Goal: Task Accomplishment & Management: Use online tool/utility

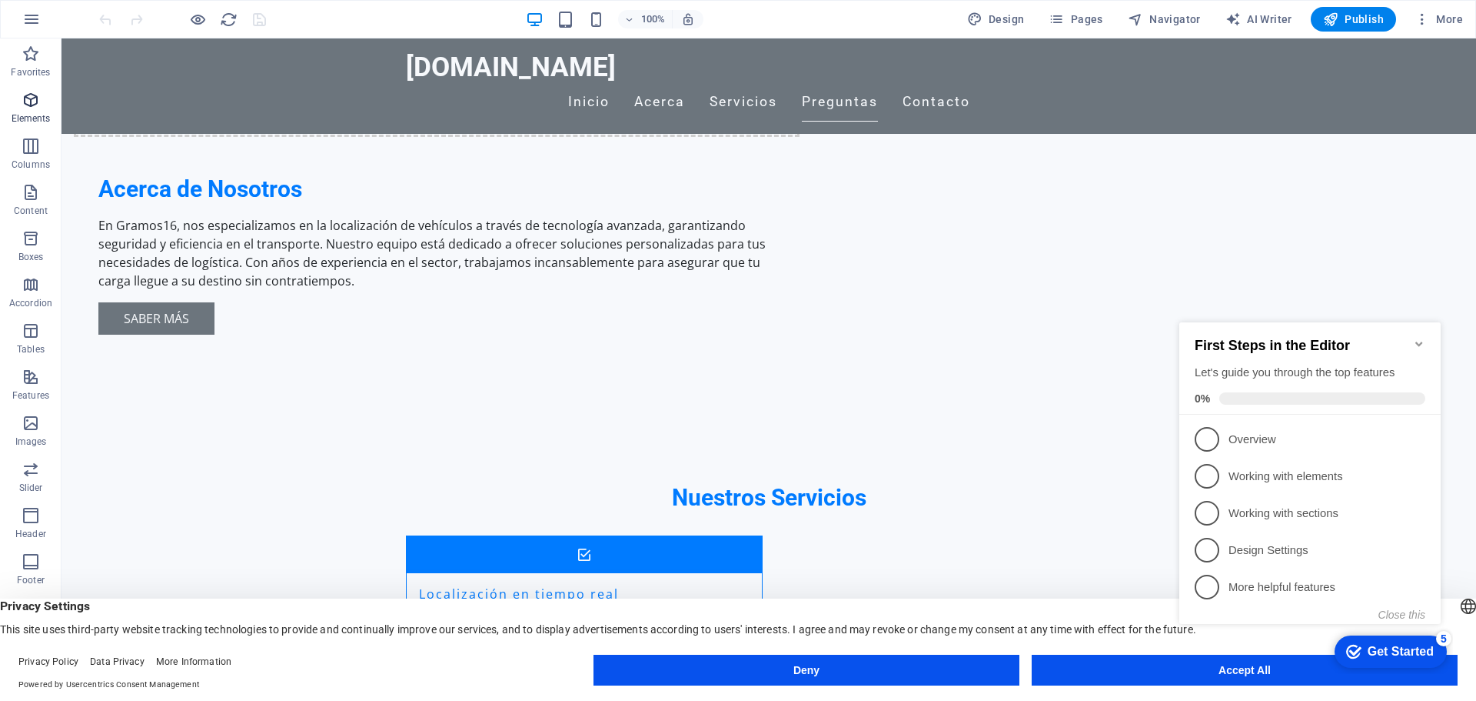
click at [30, 102] on icon "button" at bounding box center [31, 100] width 18 height 18
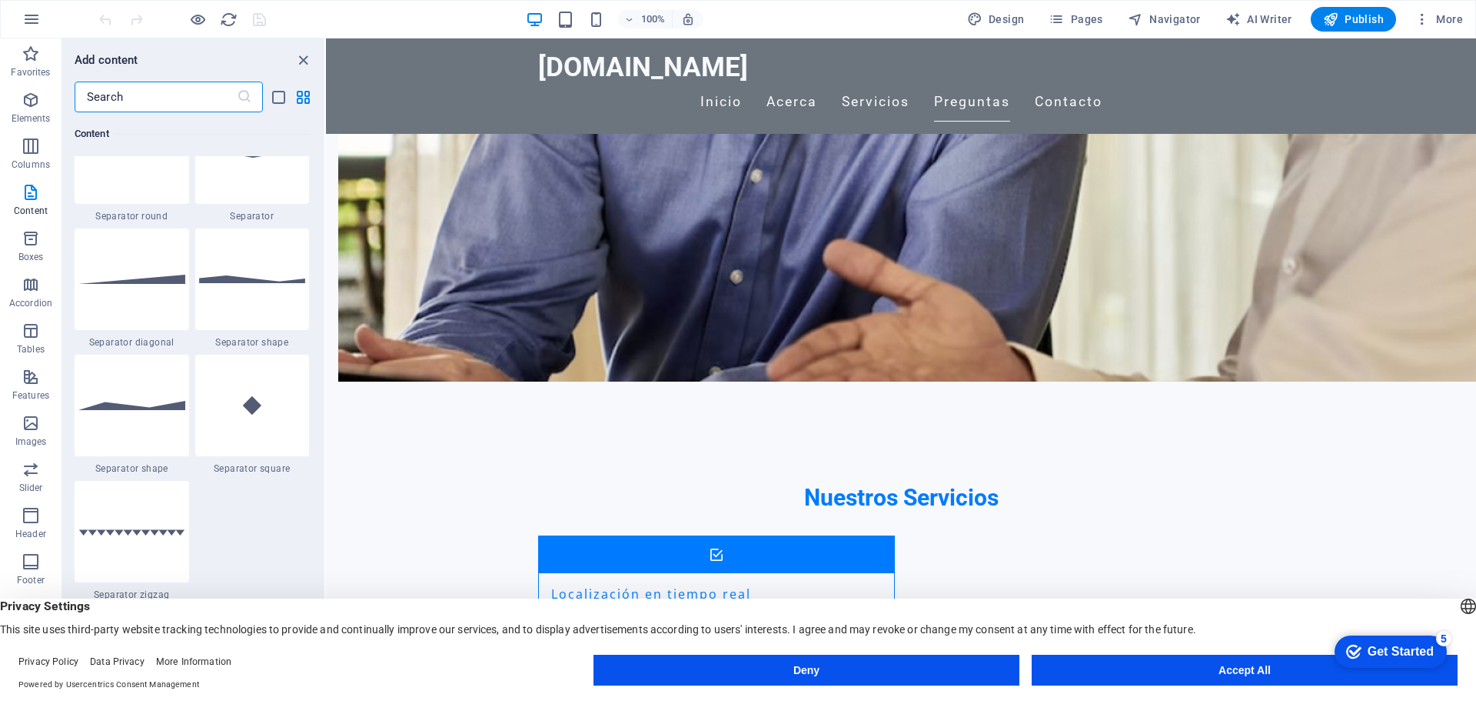
scroll to position [3778, 0]
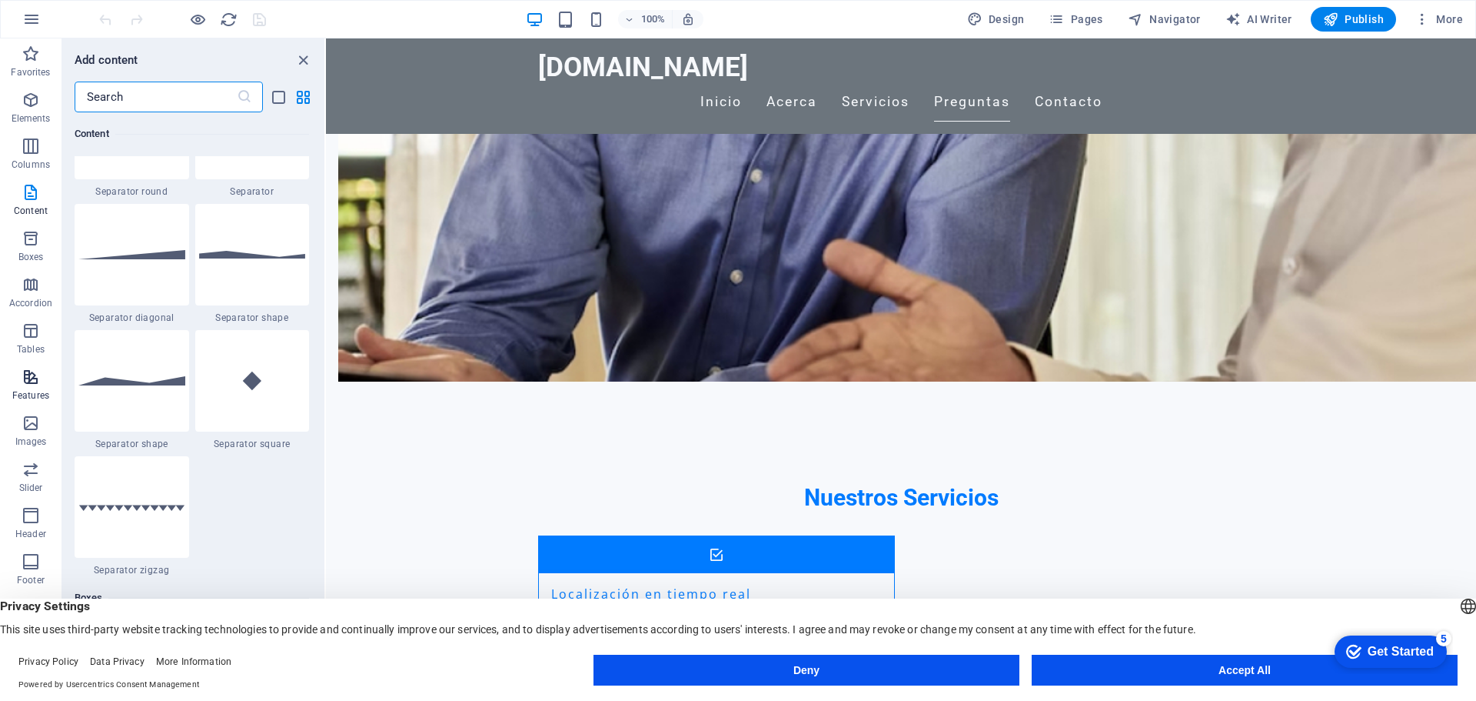
click at [27, 381] on icon "button" at bounding box center [31, 377] width 18 height 18
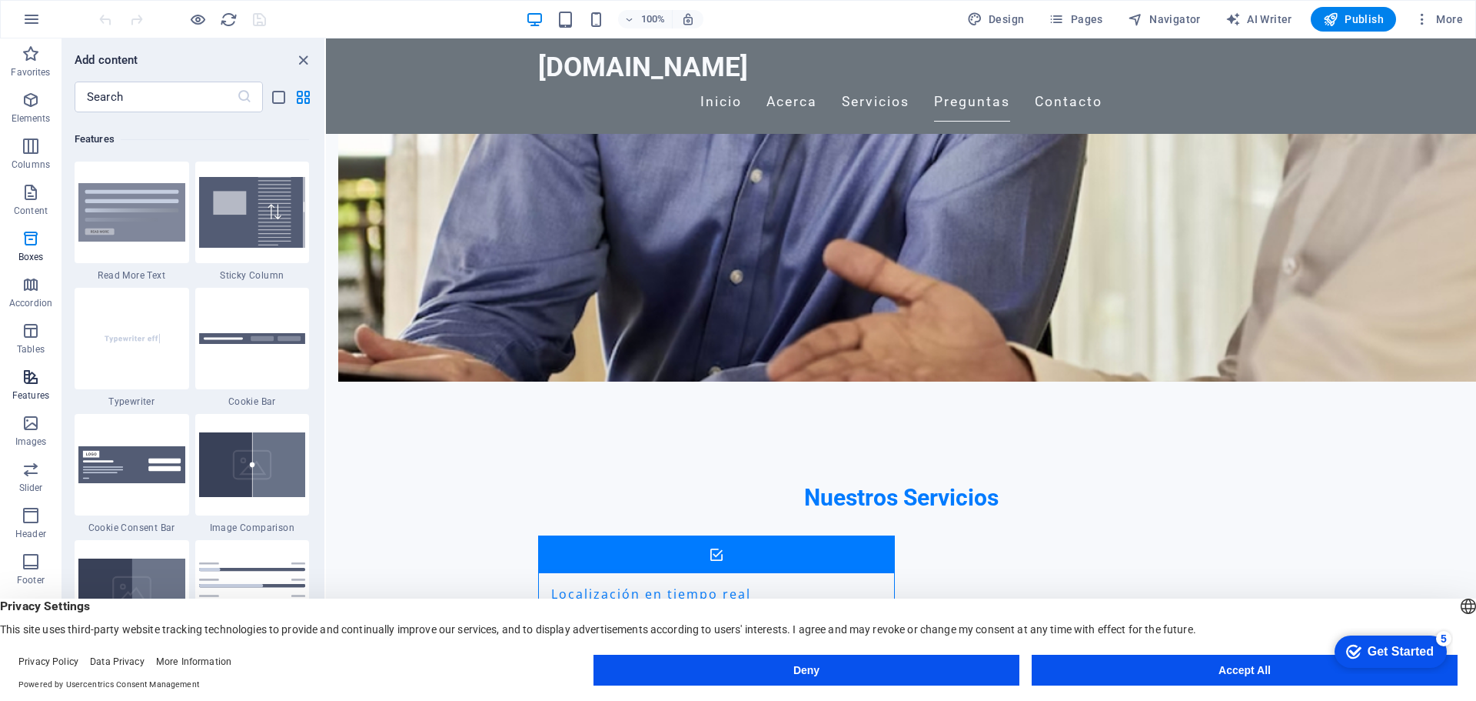
scroll to position [5994, 0]
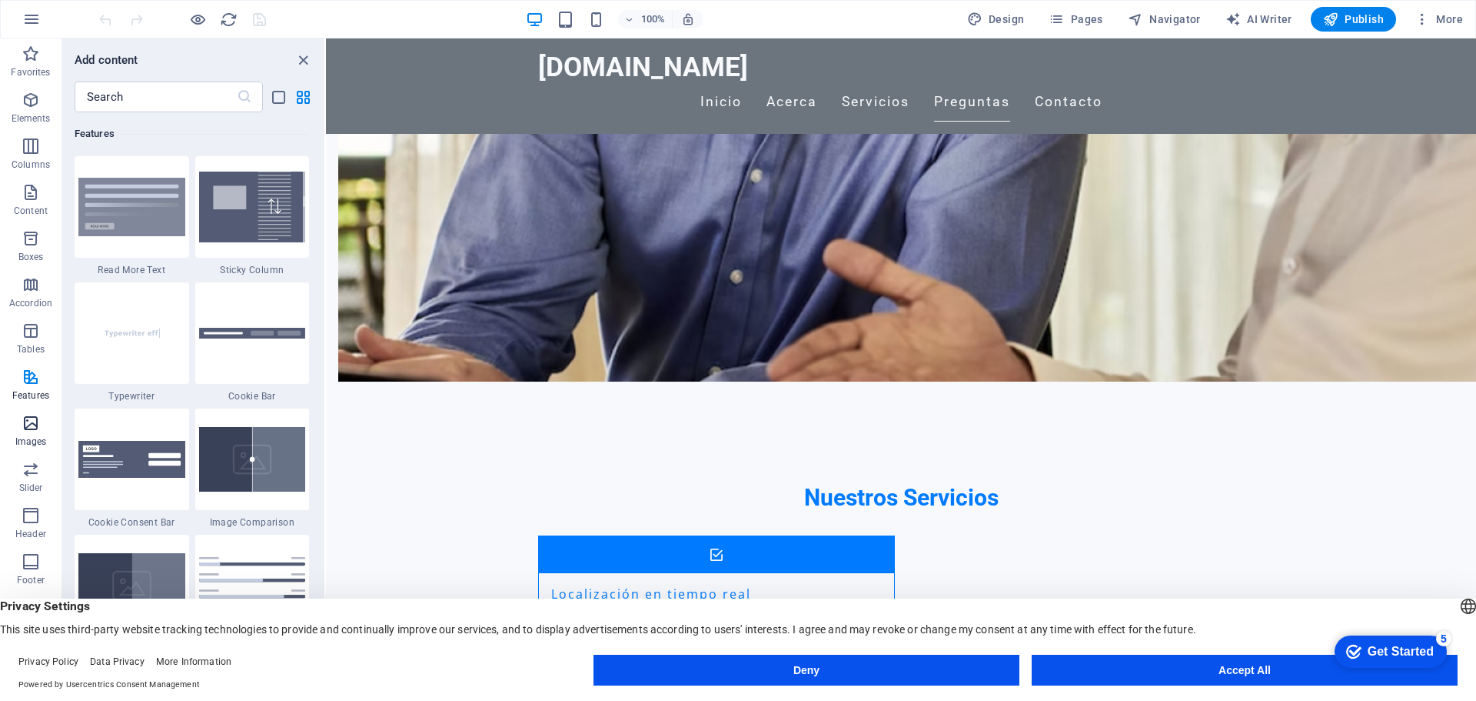
click at [27, 424] on icon "button" at bounding box center [31, 423] width 18 height 18
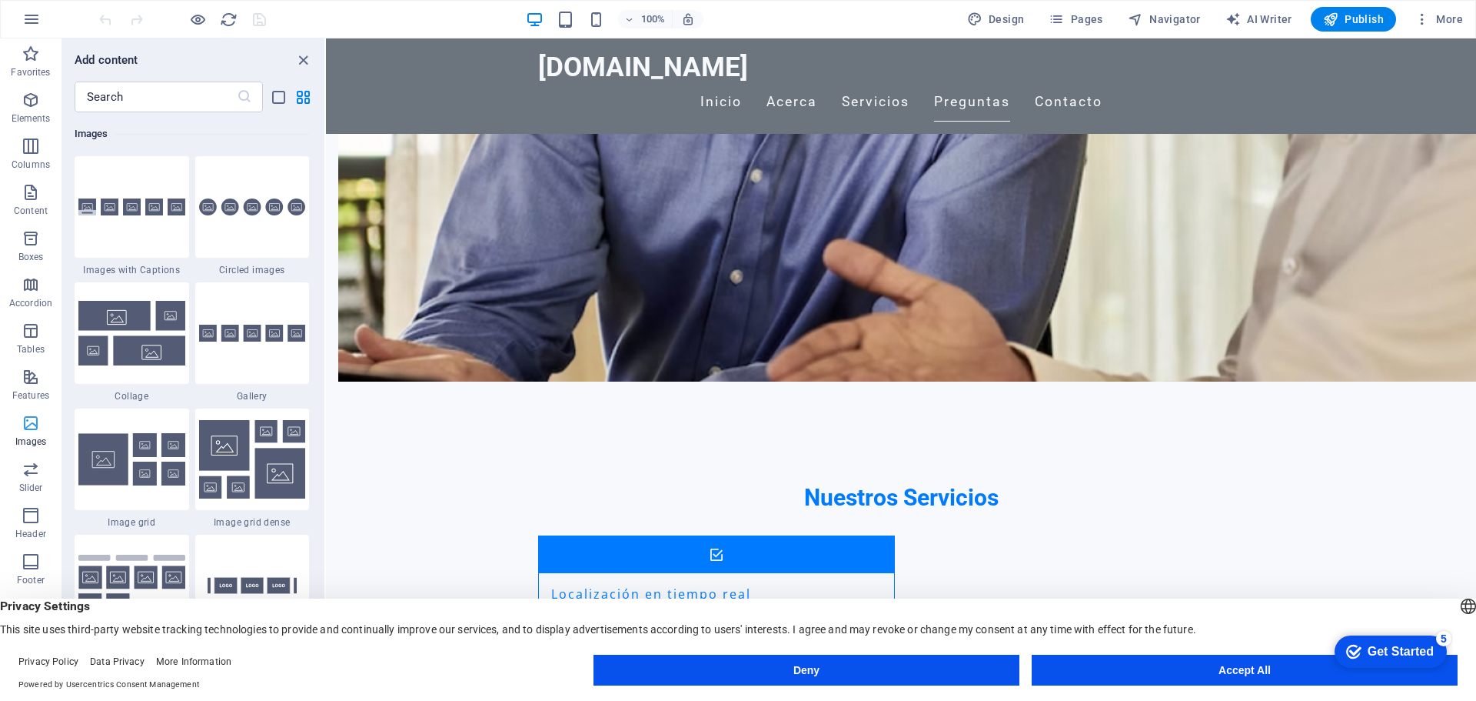
scroll to position [7797, 0]
click at [31, 465] on icon "button" at bounding box center [31, 469] width 18 height 18
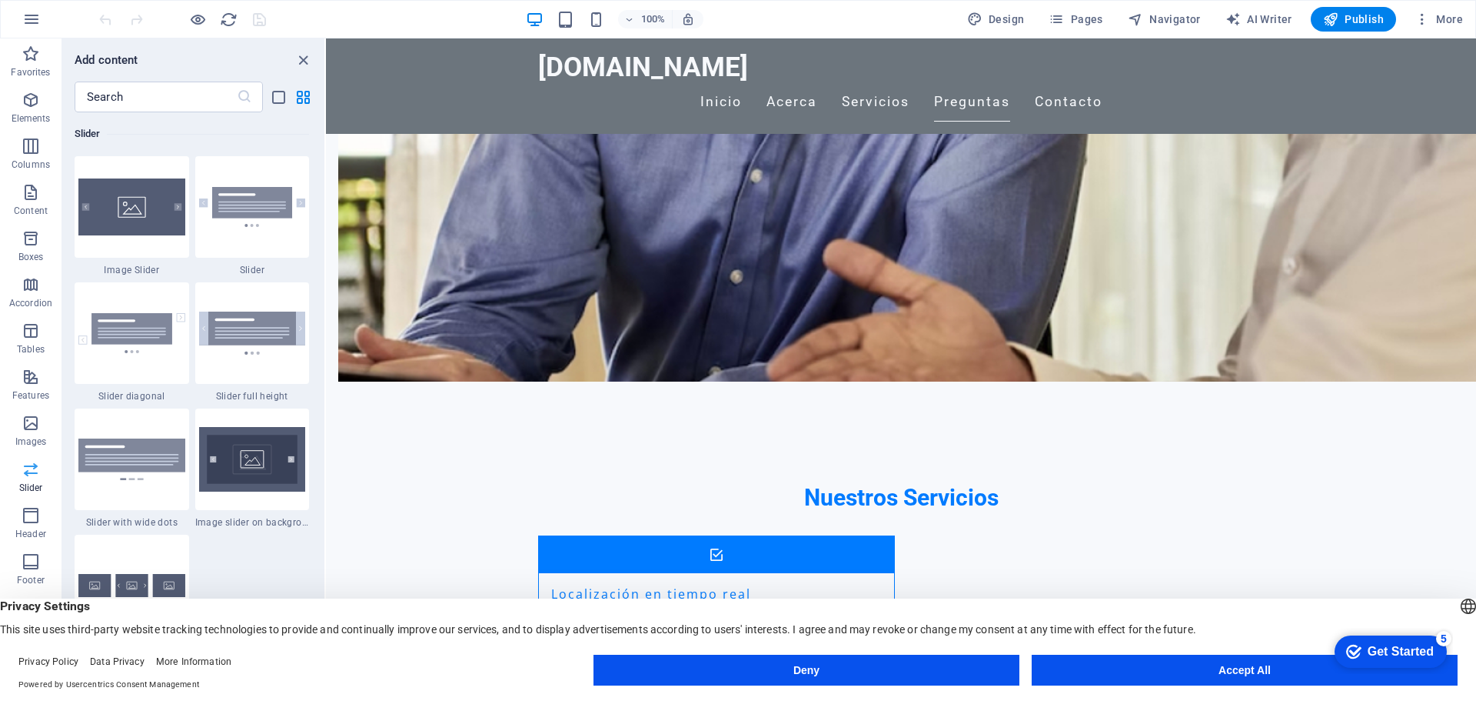
scroll to position [55, 0]
click at [33, 551] on icon "button" at bounding box center [31, 553] width 18 height 18
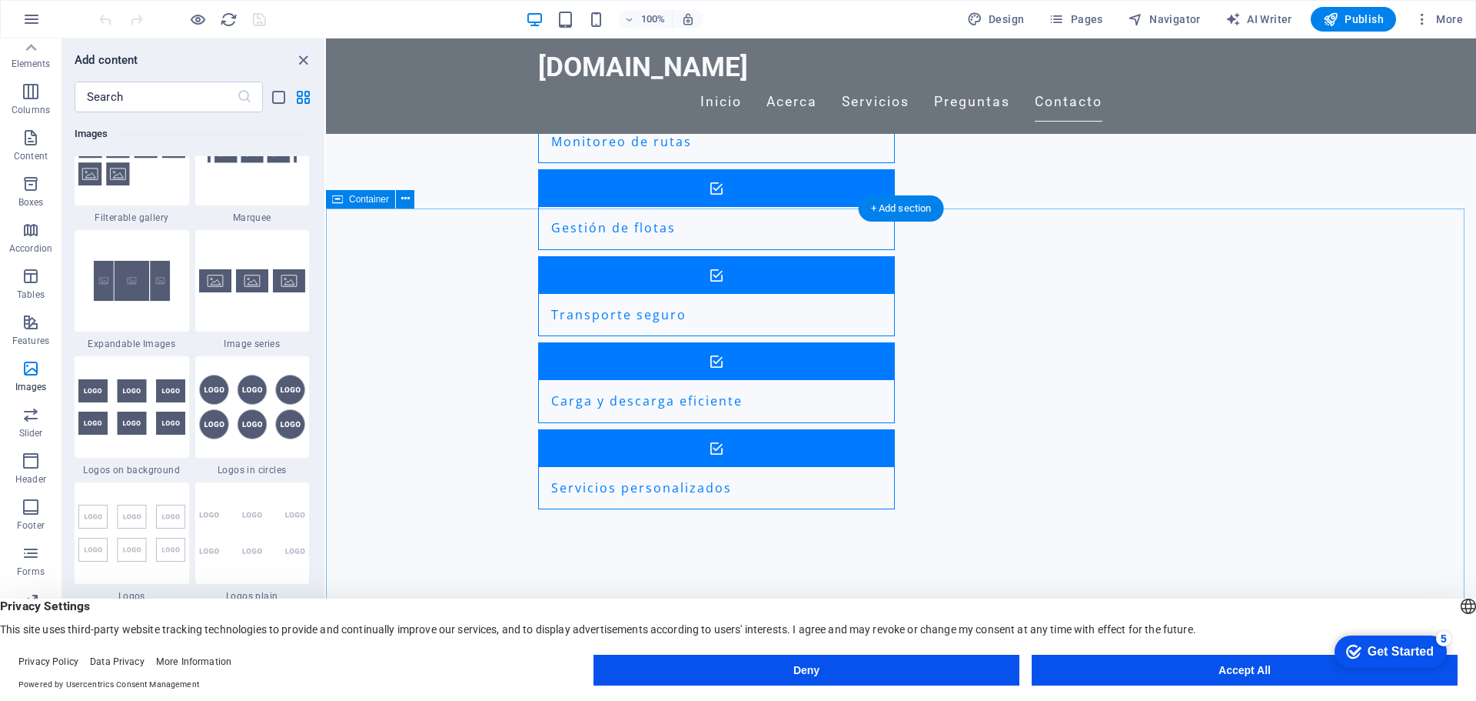
scroll to position [1846, 0]
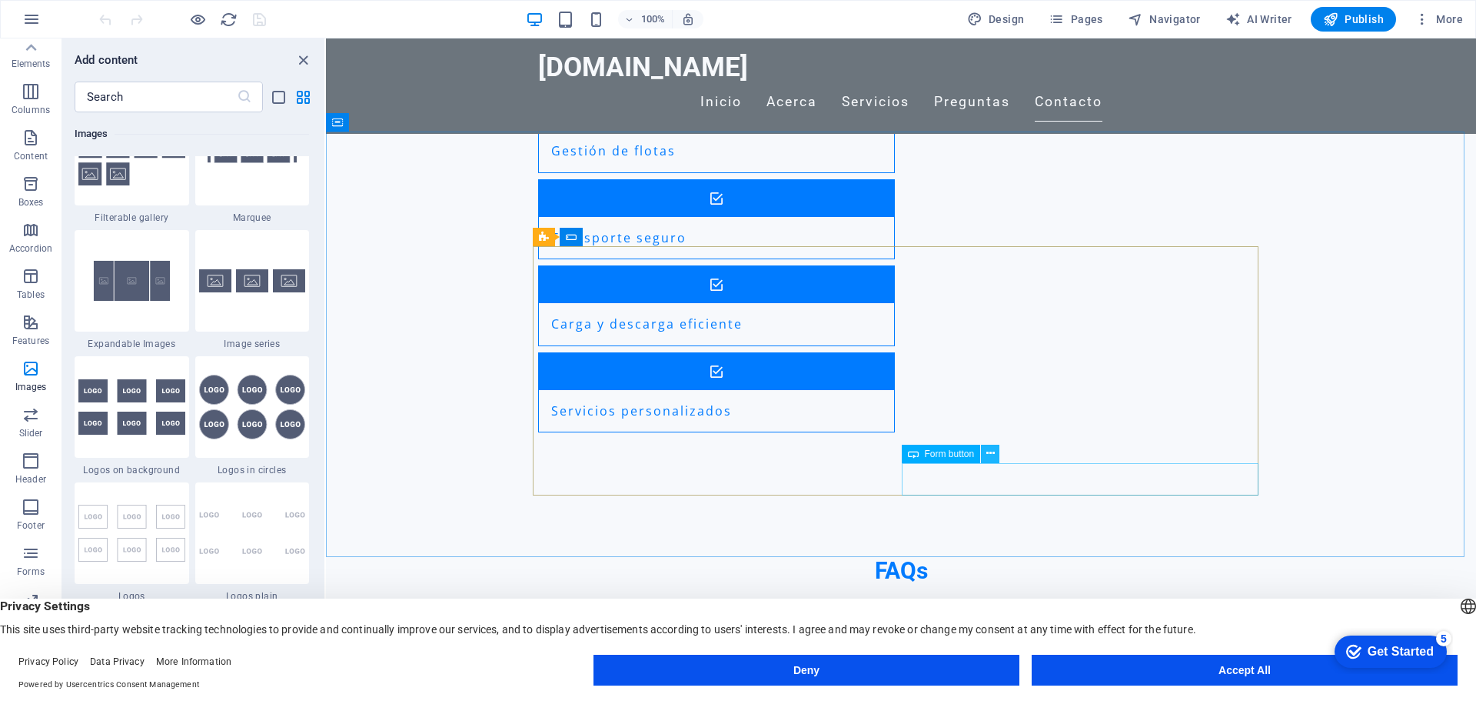
click at [994, 455] on icon at bounding box center [991, 453] width 8 height 16
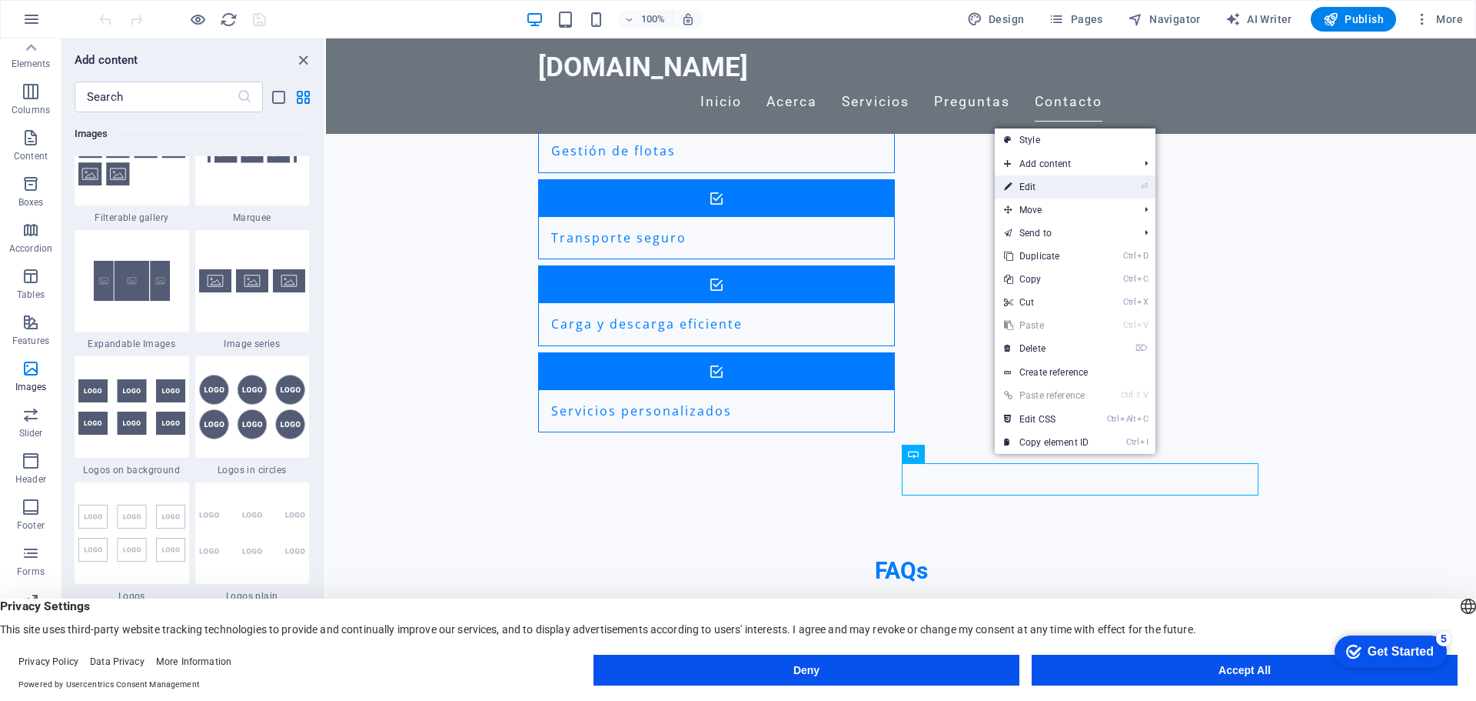
click at [1030, 188] on link "⏎ Edit" at bounding box center [1046, 186] width 103 height 23
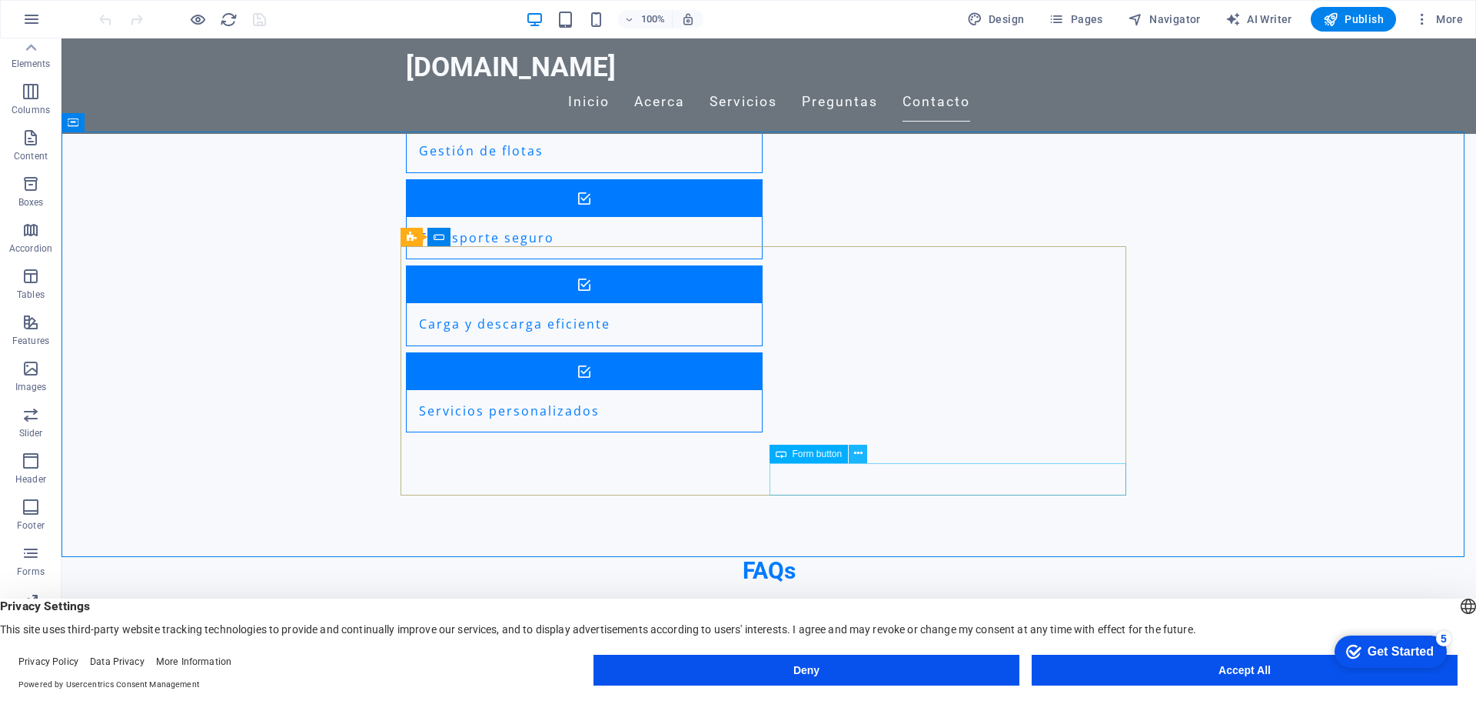
click at [857, 451] on icon at bounding box center [858, 453] width 8 height 16
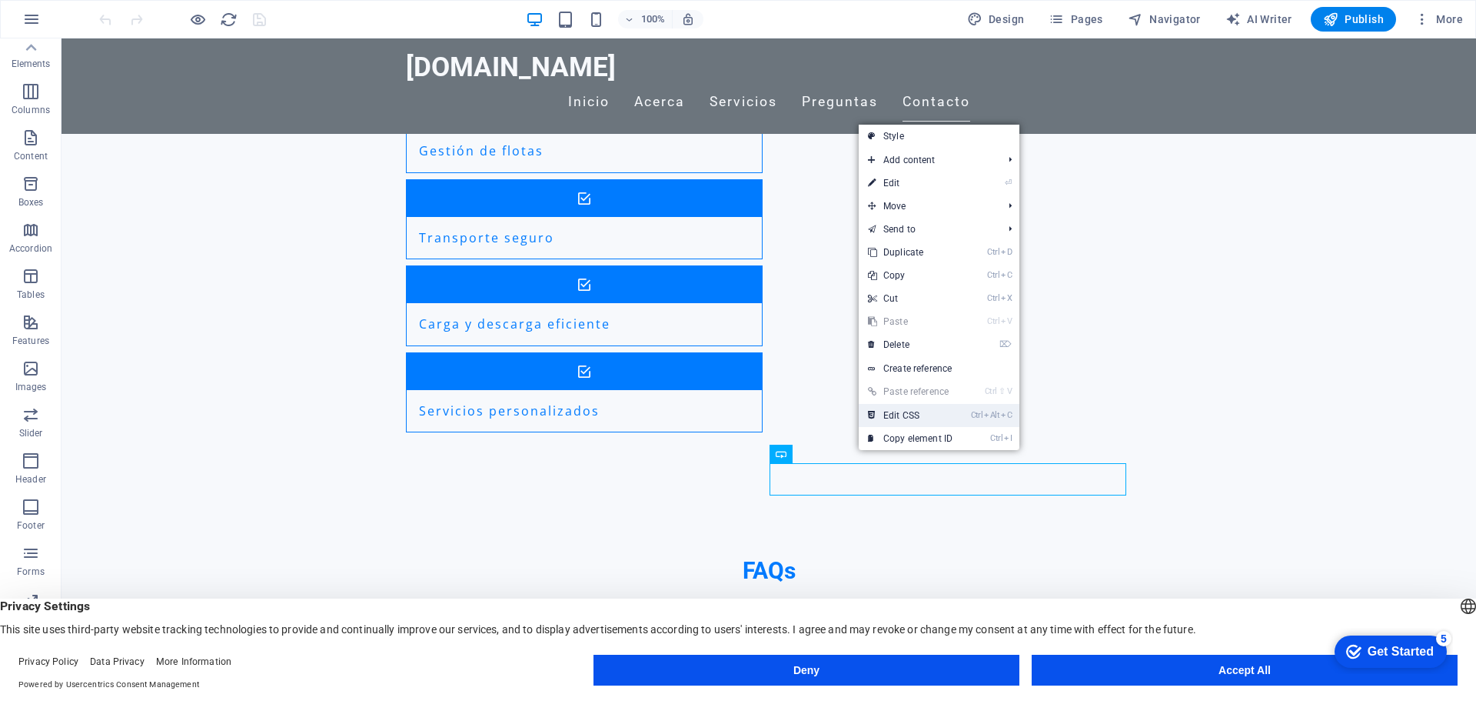
click at [905, 416] on link "Ctrl Alt C Edit CSS" at bounding box center [910, 415] width 103 height 23
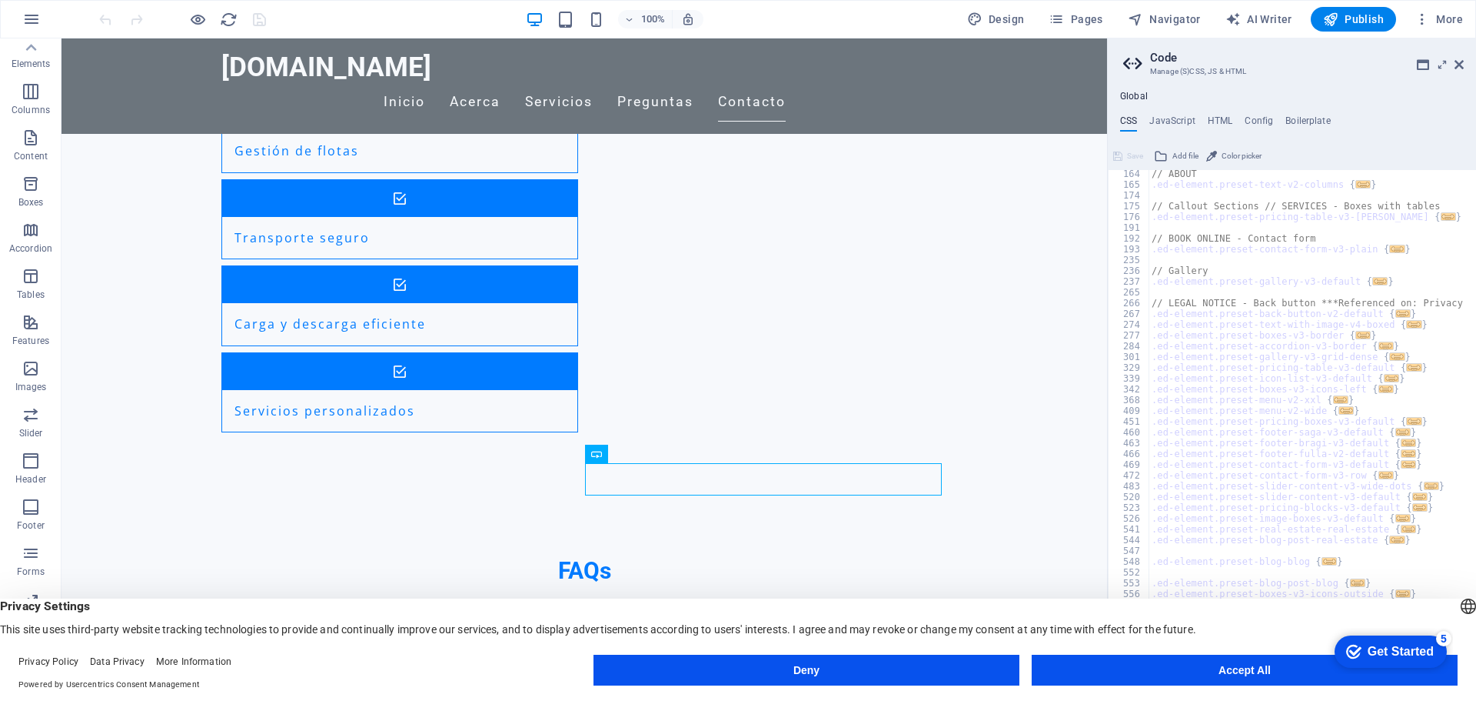
scroll to position [231, 0]
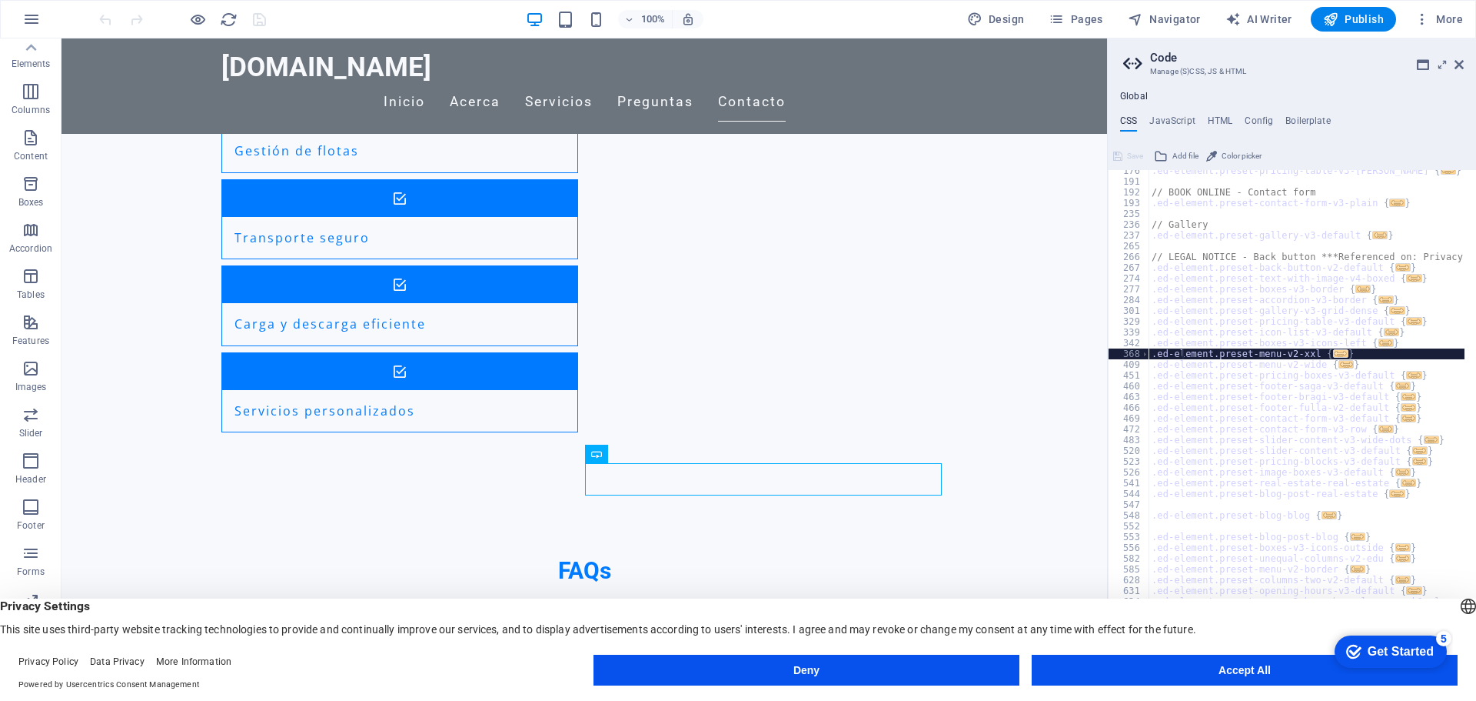
click at [1183, 355] on div ".ed-element.preset-pricing-table-v3-[PERSON_NAME] { ... } // BOOK ONLINE - Cont…" at bounding box center [1465, 423] width 633 height 516
type textarea ".ed-element.preset-menu-v2-xxl {"
click at [1333, 352] on span "..." at bounding box center [1340, 353] width 15 height 8
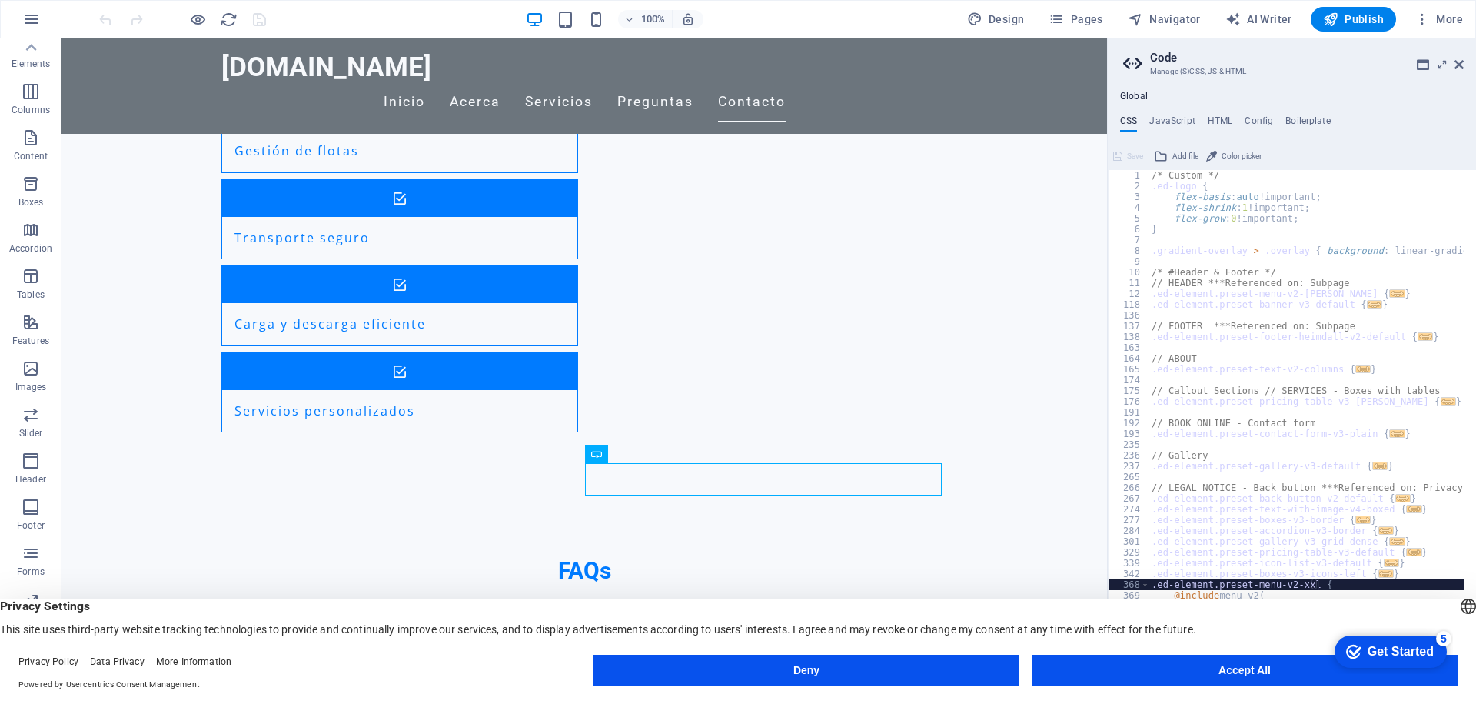
scroll to position [0, 0]
click at [675, 454] on icon at bounding box center [674, 453] width 8 height 16
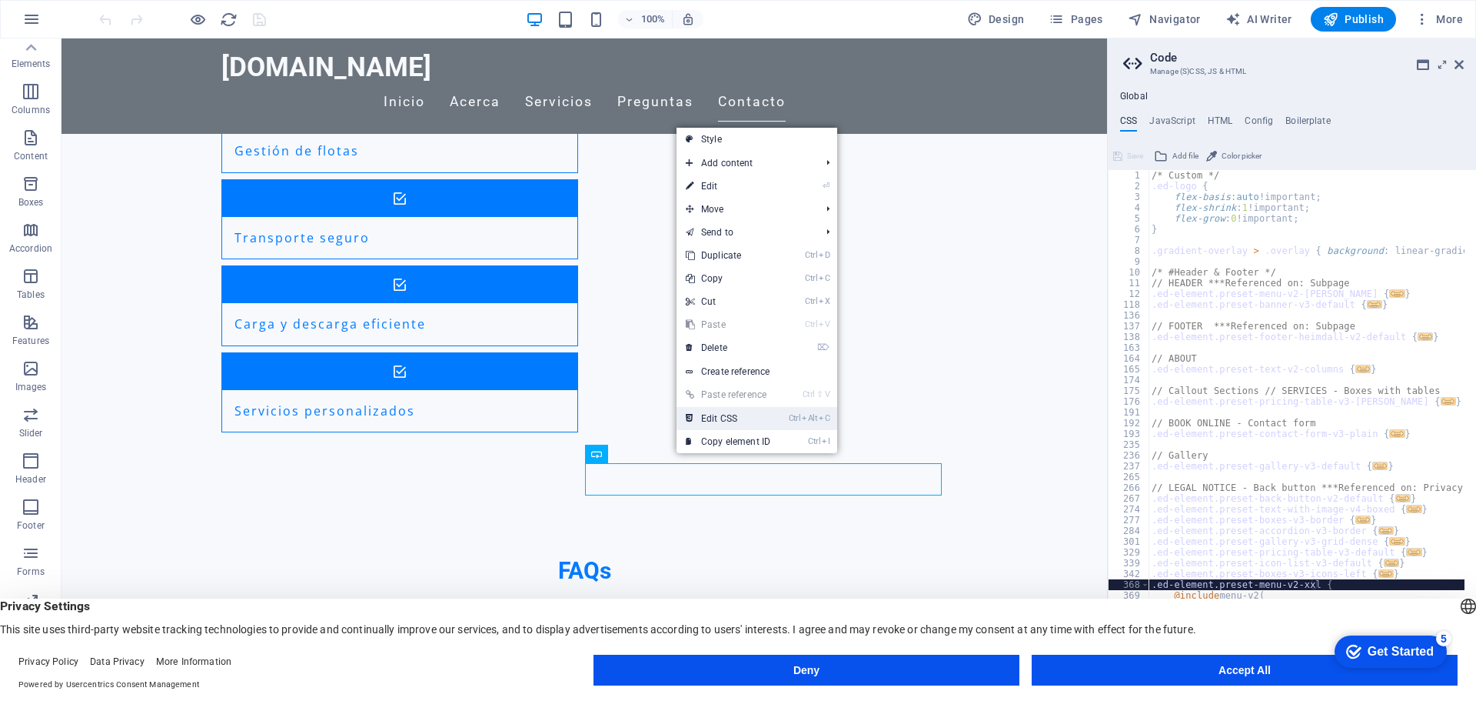
click at [727, 419] on link "Ctrl Alt C Edit CSS" at bounding box center [728, 418] width 103 height 23
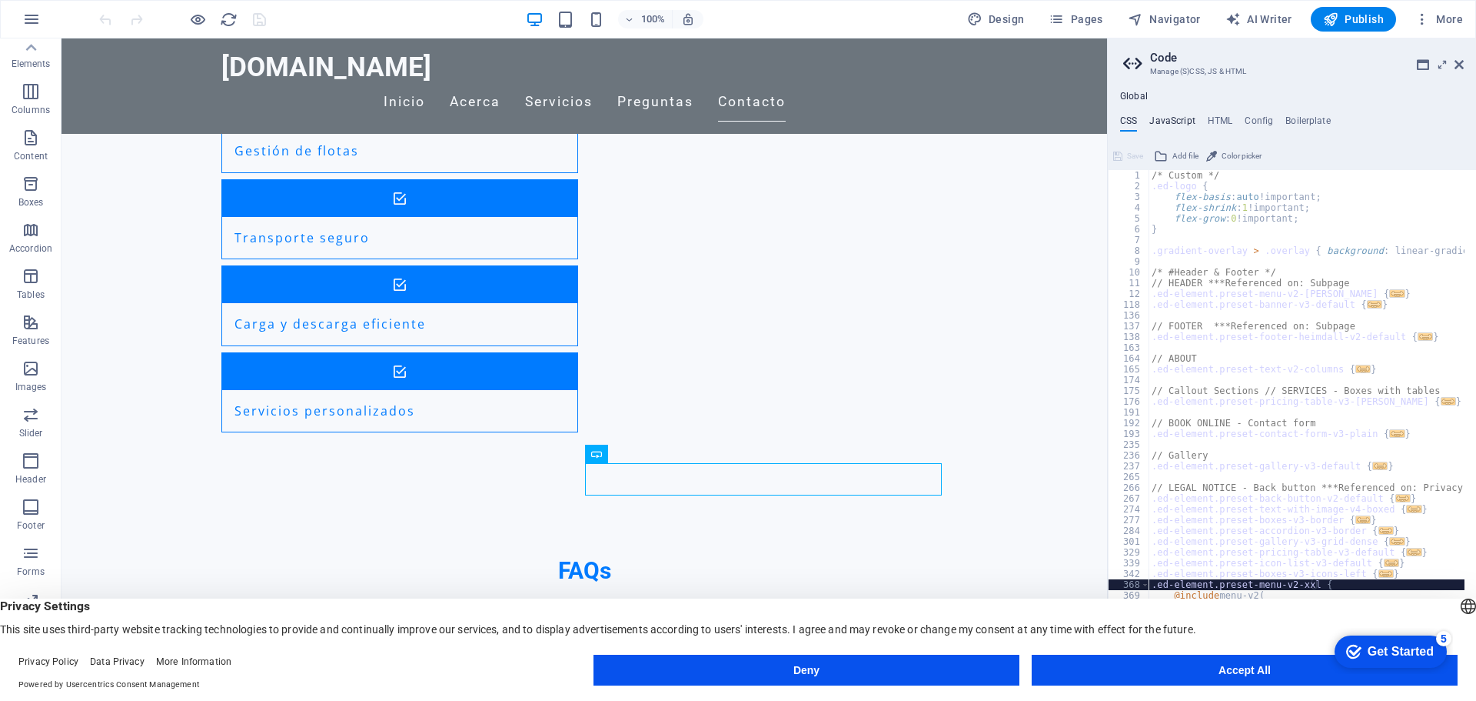
click at [1180, 118] on h4 "JavaScript" at bounding box center [1172, 123] width 45 height 17
type textarea "/* JS for preset "Menu V2" */"
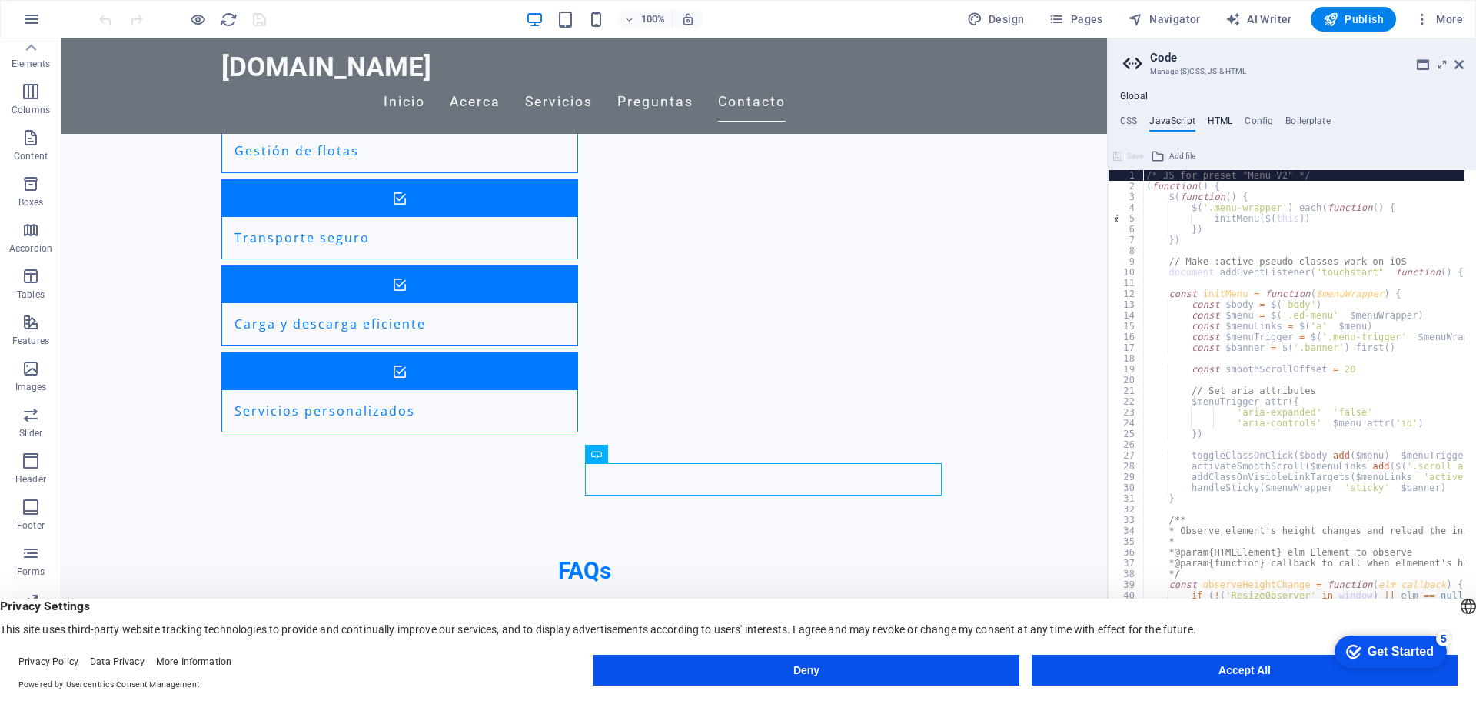
click at [1213, 121] on h4 "HTML" at bounding box center [1220, 123] width 25 height 17
type textarea "<a href="#main-content" class="wv-link-content button">Skip to main content</a>"
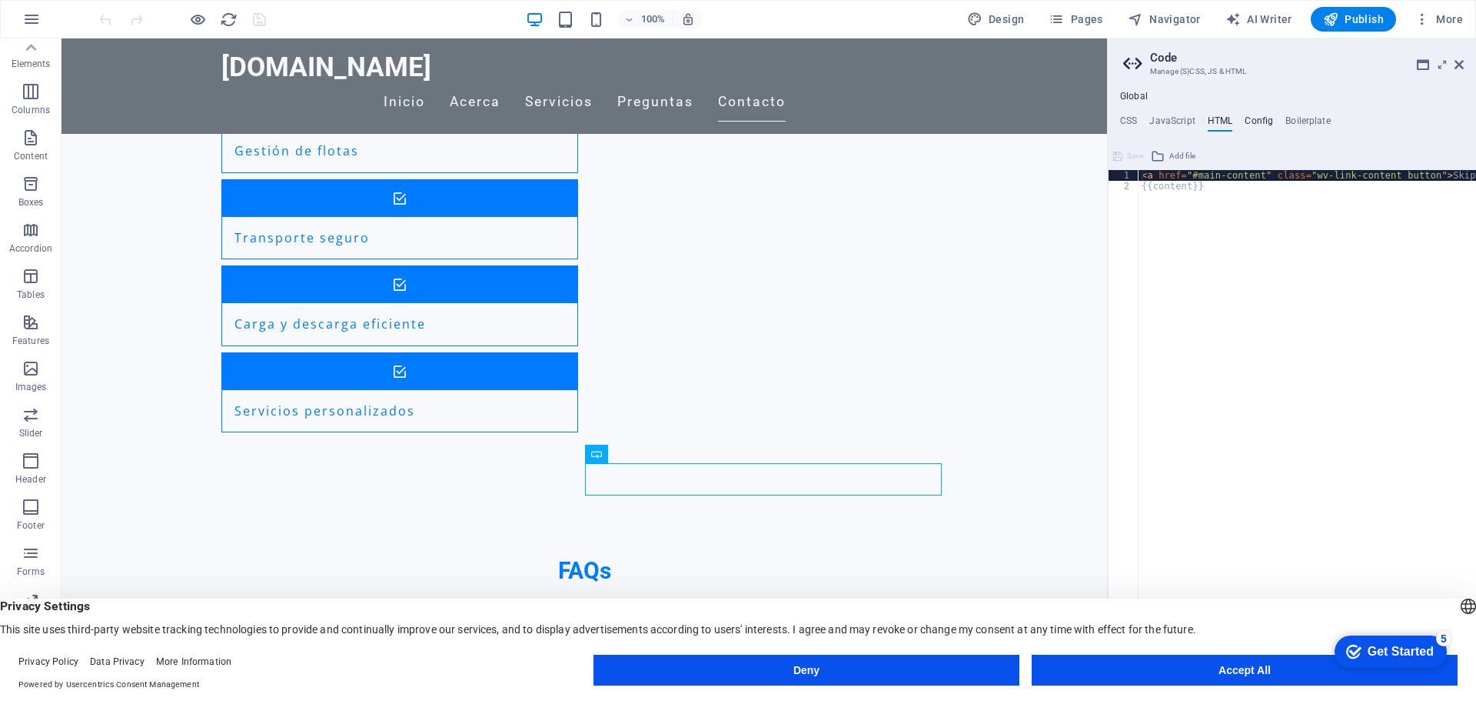
click at [1260, 121] on h4 "Config" at bounding box center [1259, 123] width 28 height 17
type textarea "$color-background: #f7f9fc;"
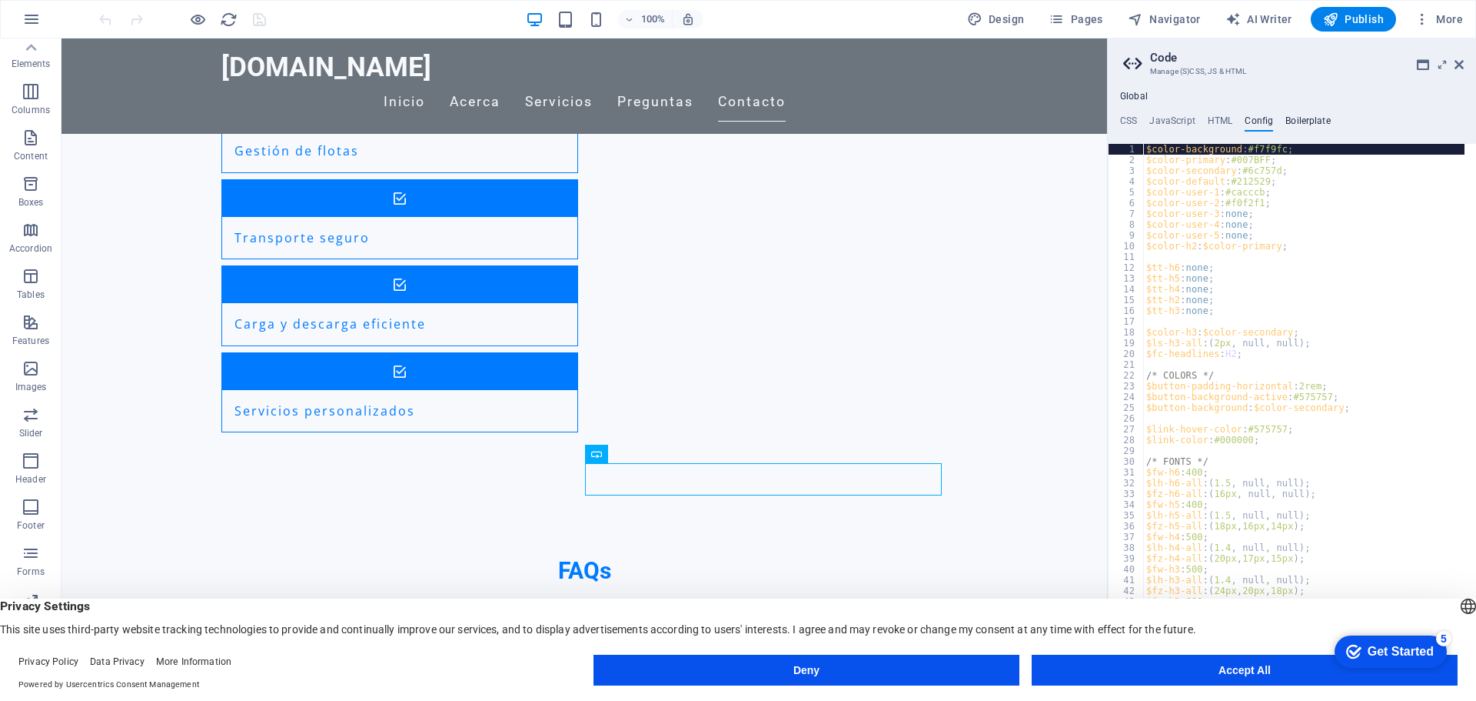
click at [1299, 120] on h4 "Boilerplate" at bounding box center [1308, 123] width 45 height 17
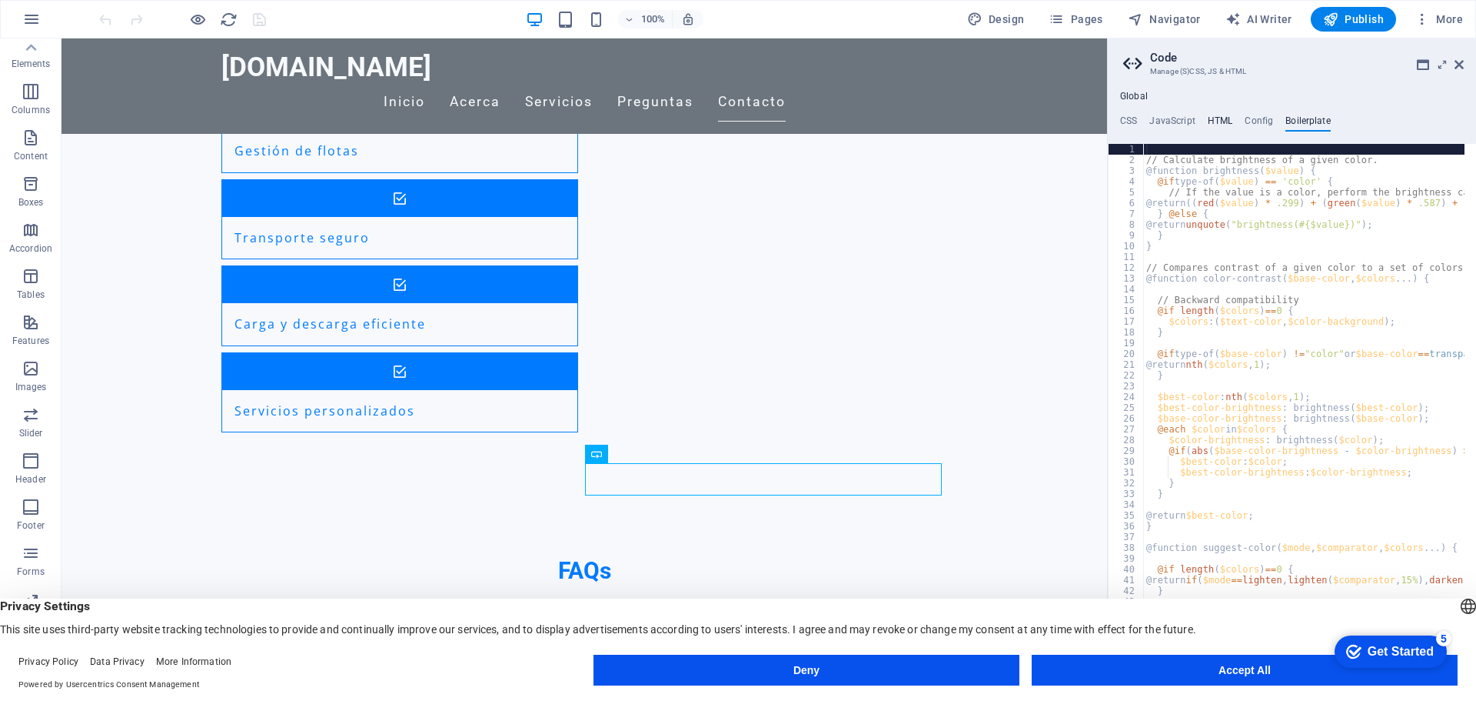
click at [1213, 118] on h4 "HTML" at bounding box center [1220, 123] width 25 height 17
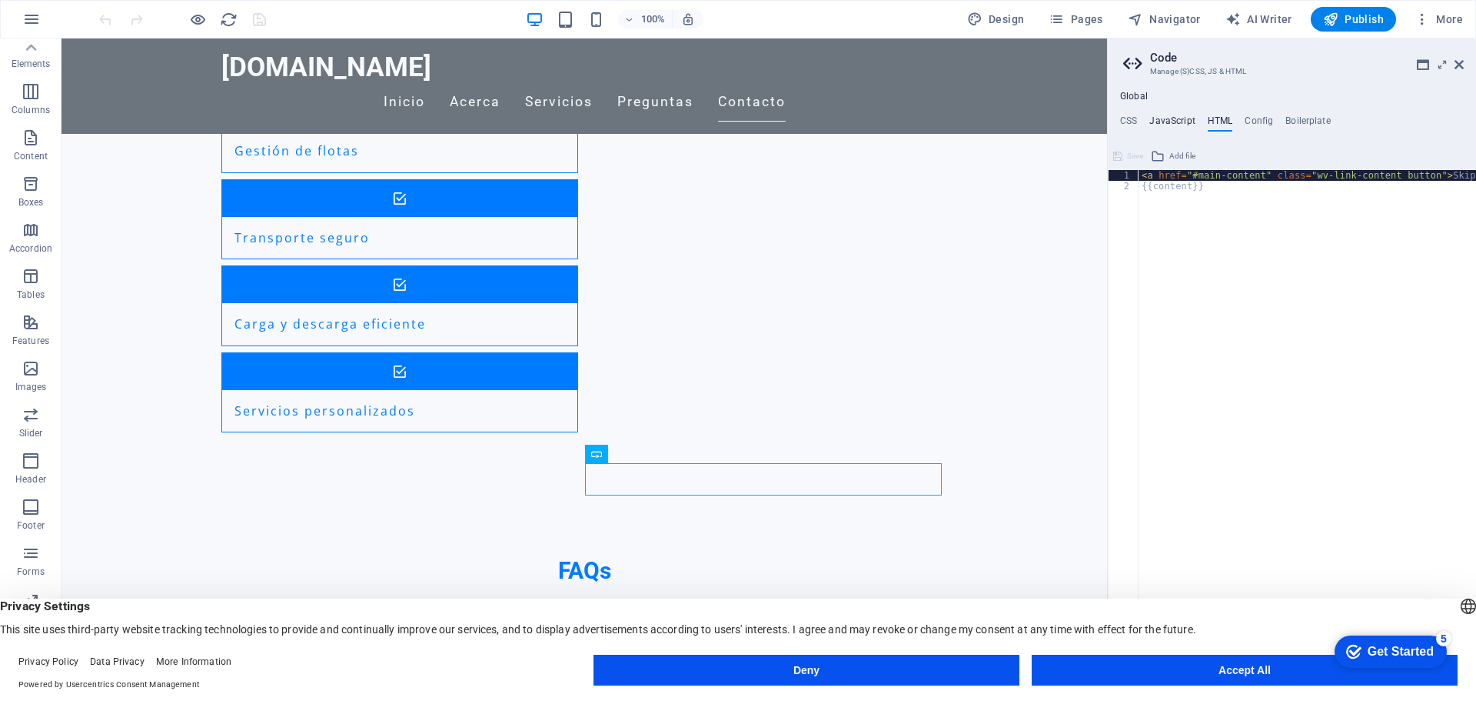
click at [1174, 123] on h4 "JavaScript" at bounding box center [1172, 123] width 45 height 17
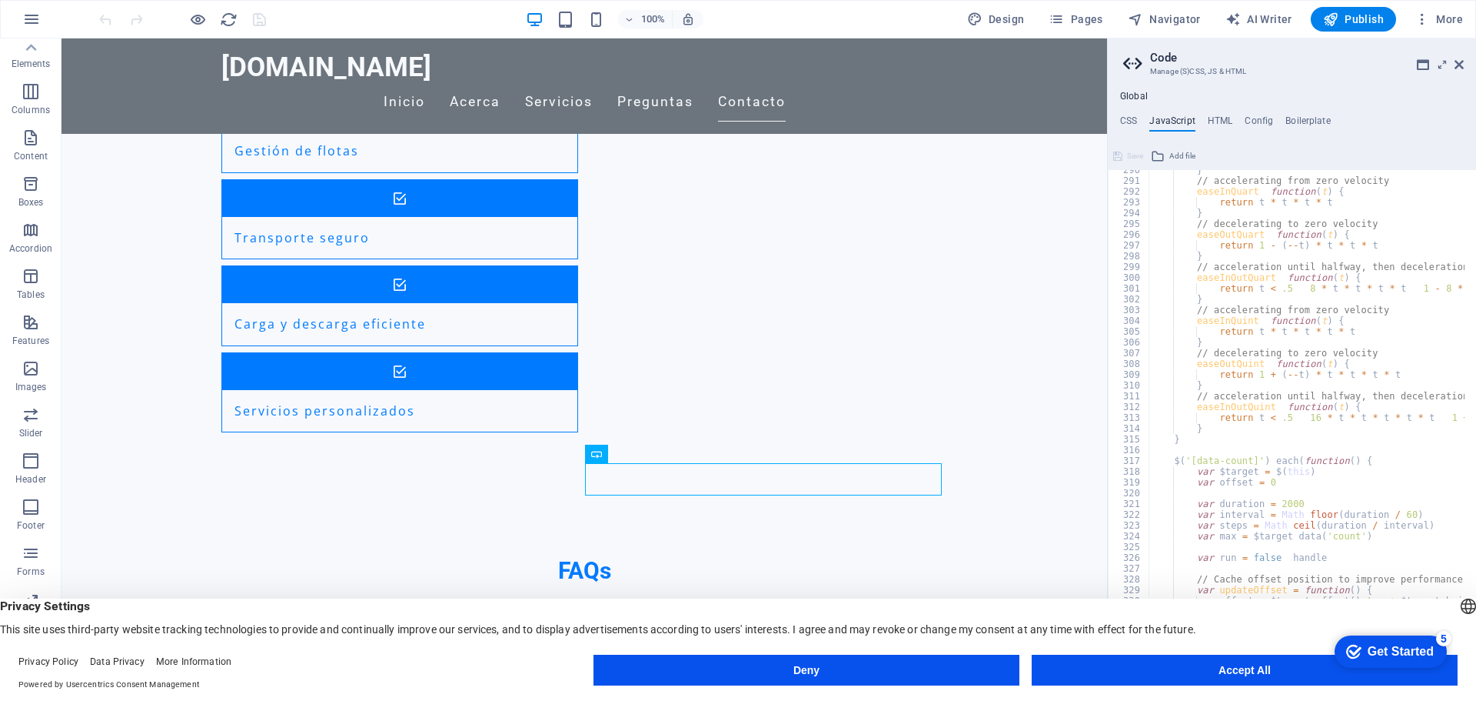
scroll to position [3117, 0]
